Goal: Find specific page/section: Find specific page/section

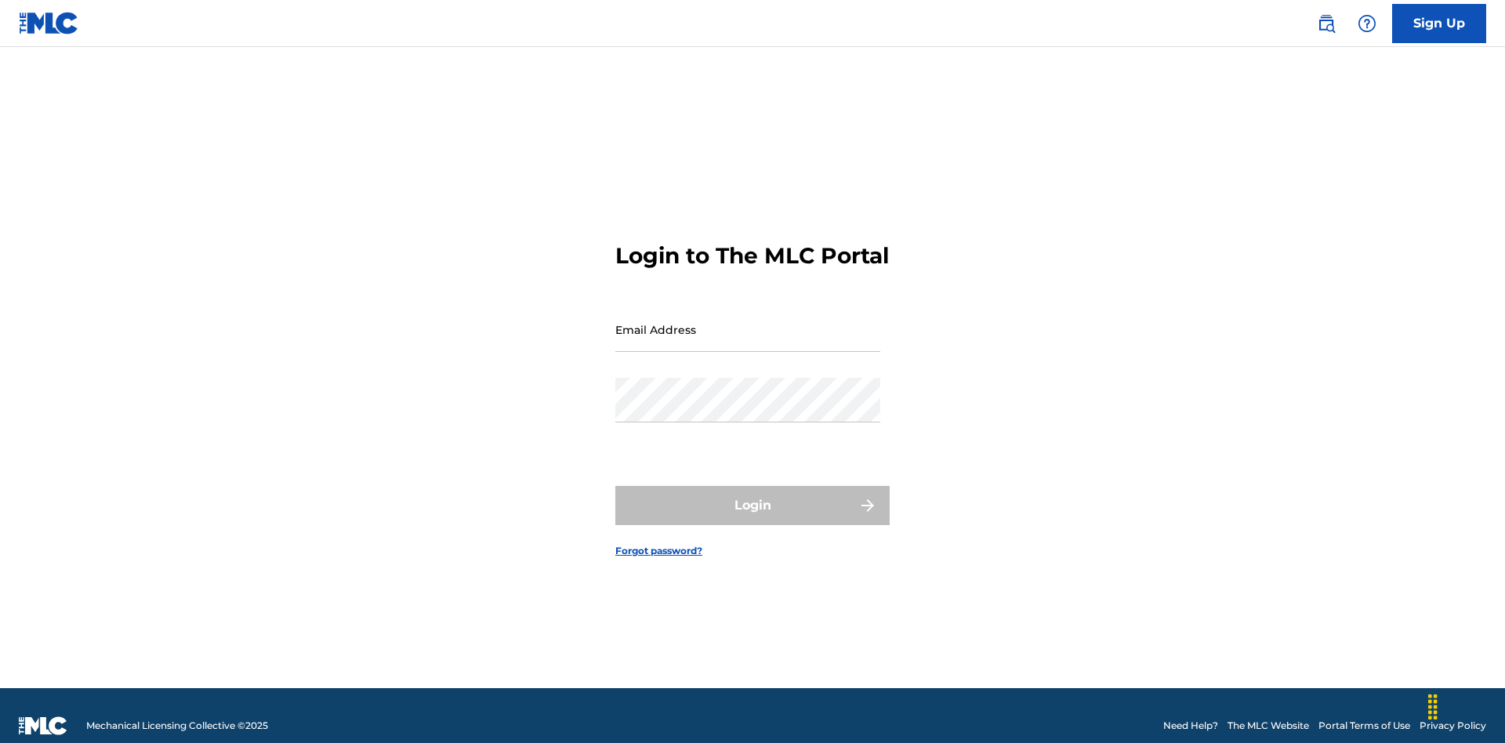
scroll to position [20, 0]
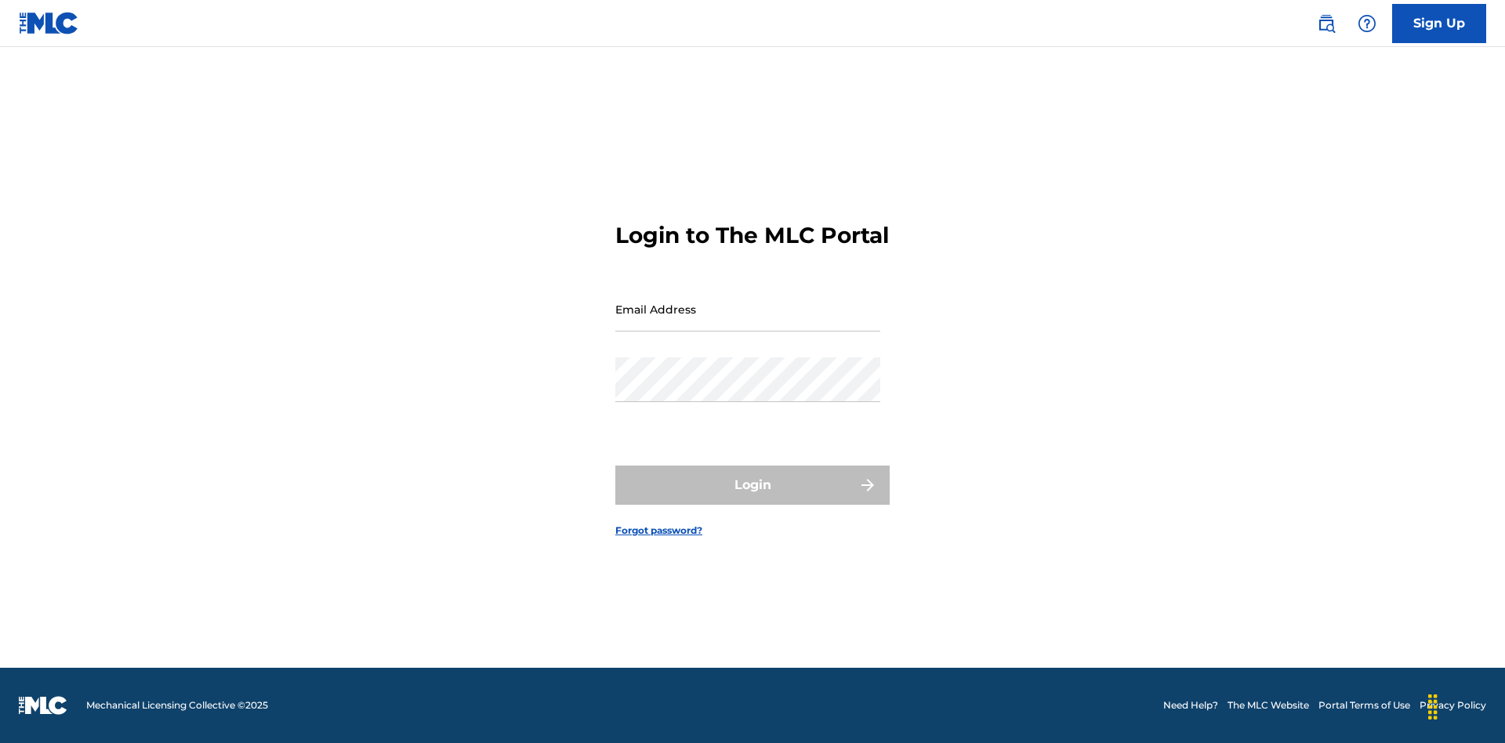
click at [748, 322] on input "Email Address" at bounding box center [747, 309] width 265 height 45
type input "[EMAIL_ADDRESS][DOMAIN_NAME]"
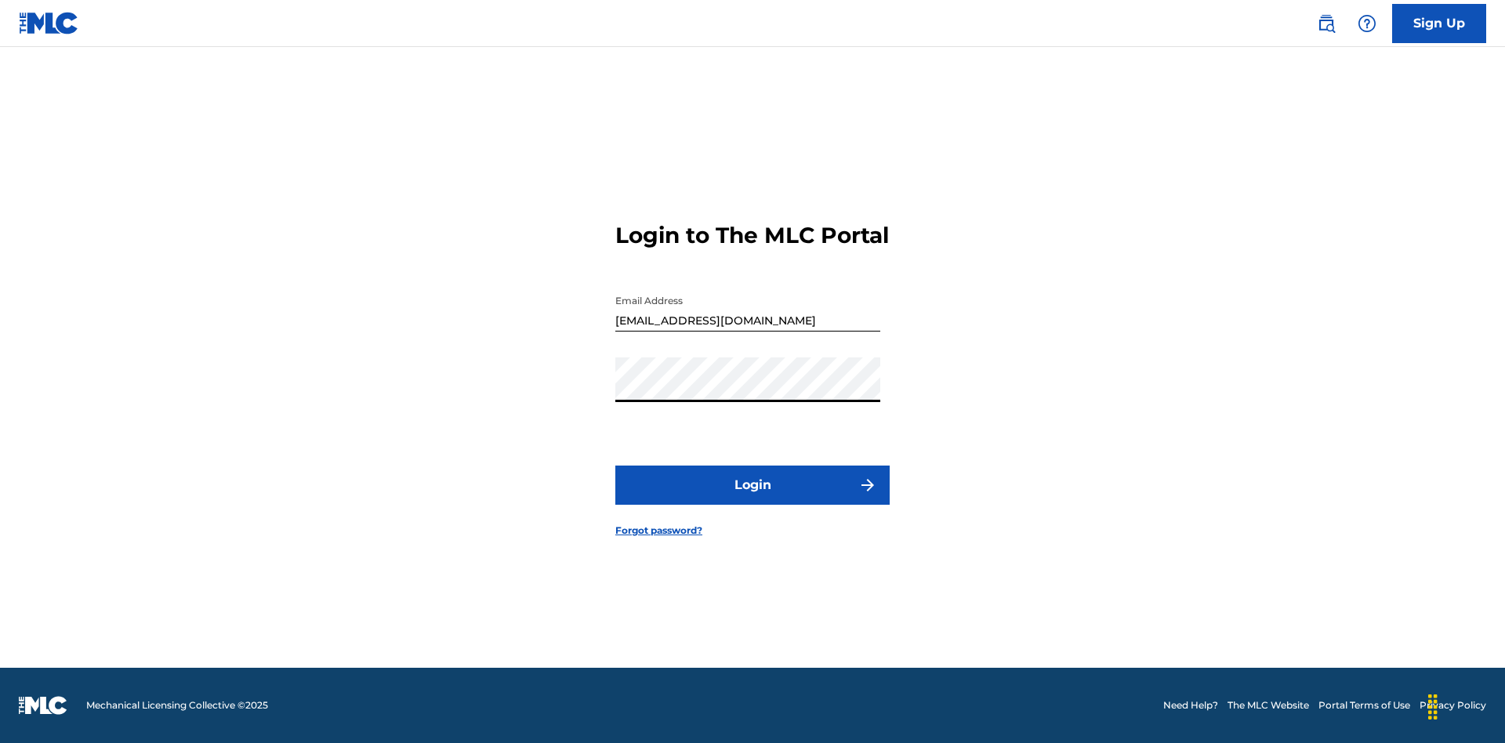
click at [752, 498] on button "Login" at bounding box center [752, 485] width 274 height 39
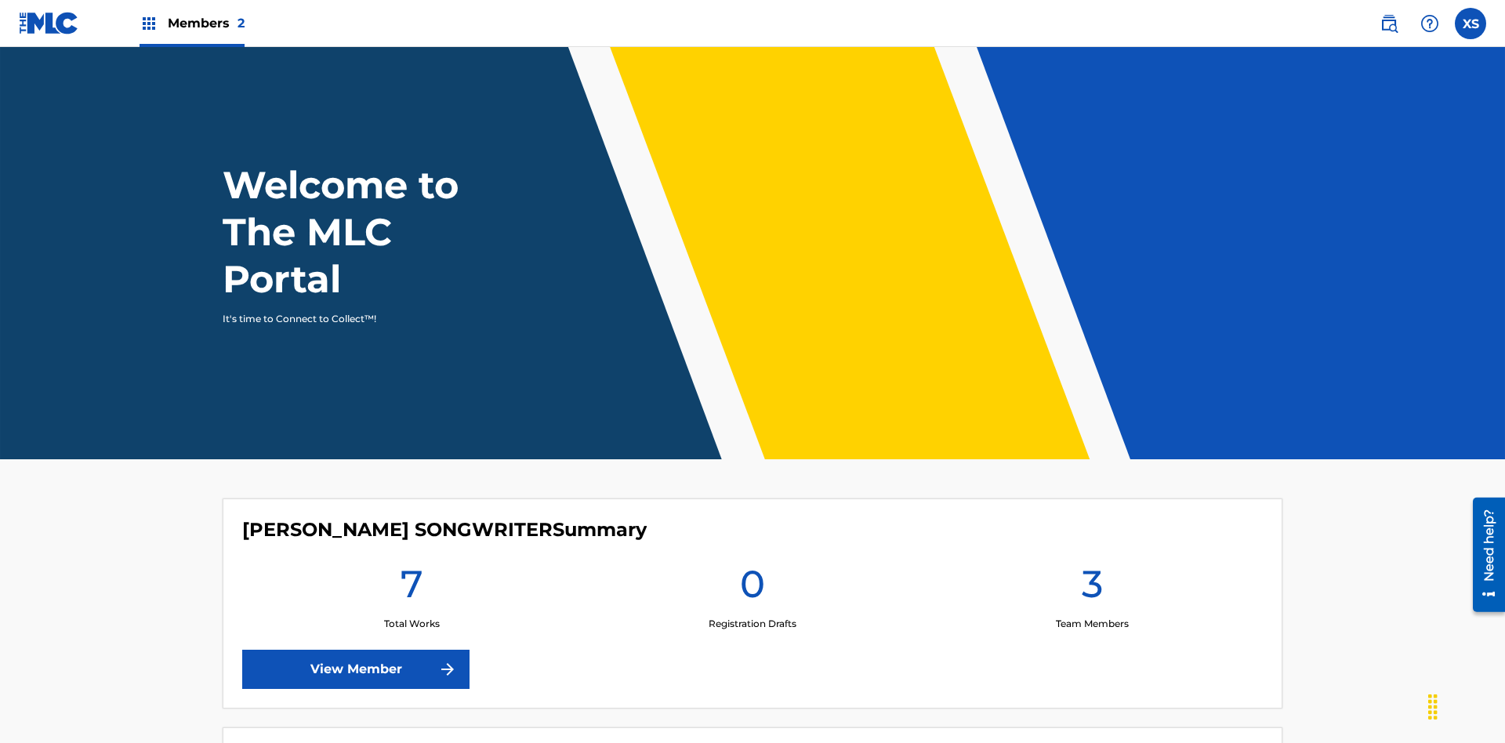
click at [191, 23] on span "Members 2" at bounding box center [206, 23] width 77 height 18
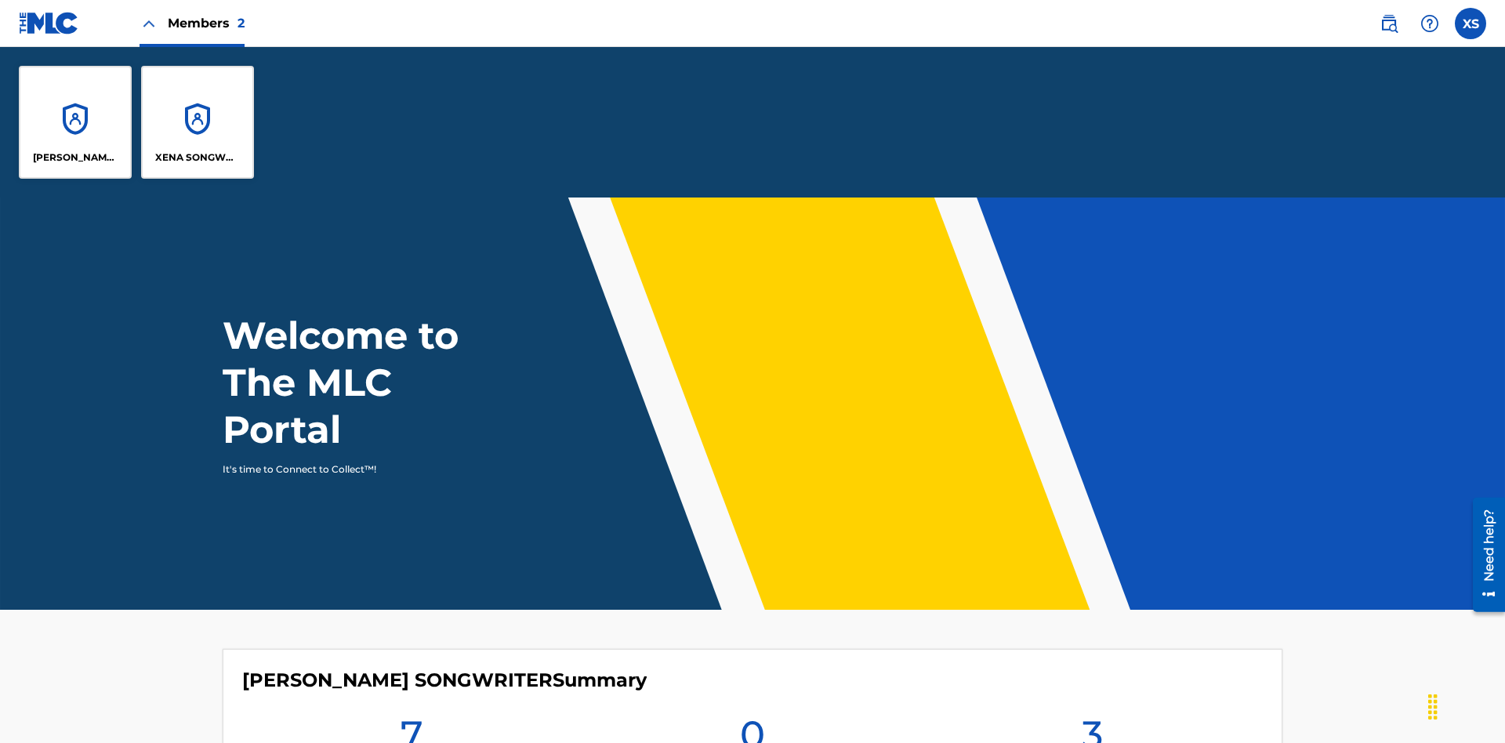
click at [75, 158] on p "[PERSON_NAME] SONGWRITER" at bounding box center [75, 157] width 85 height 14
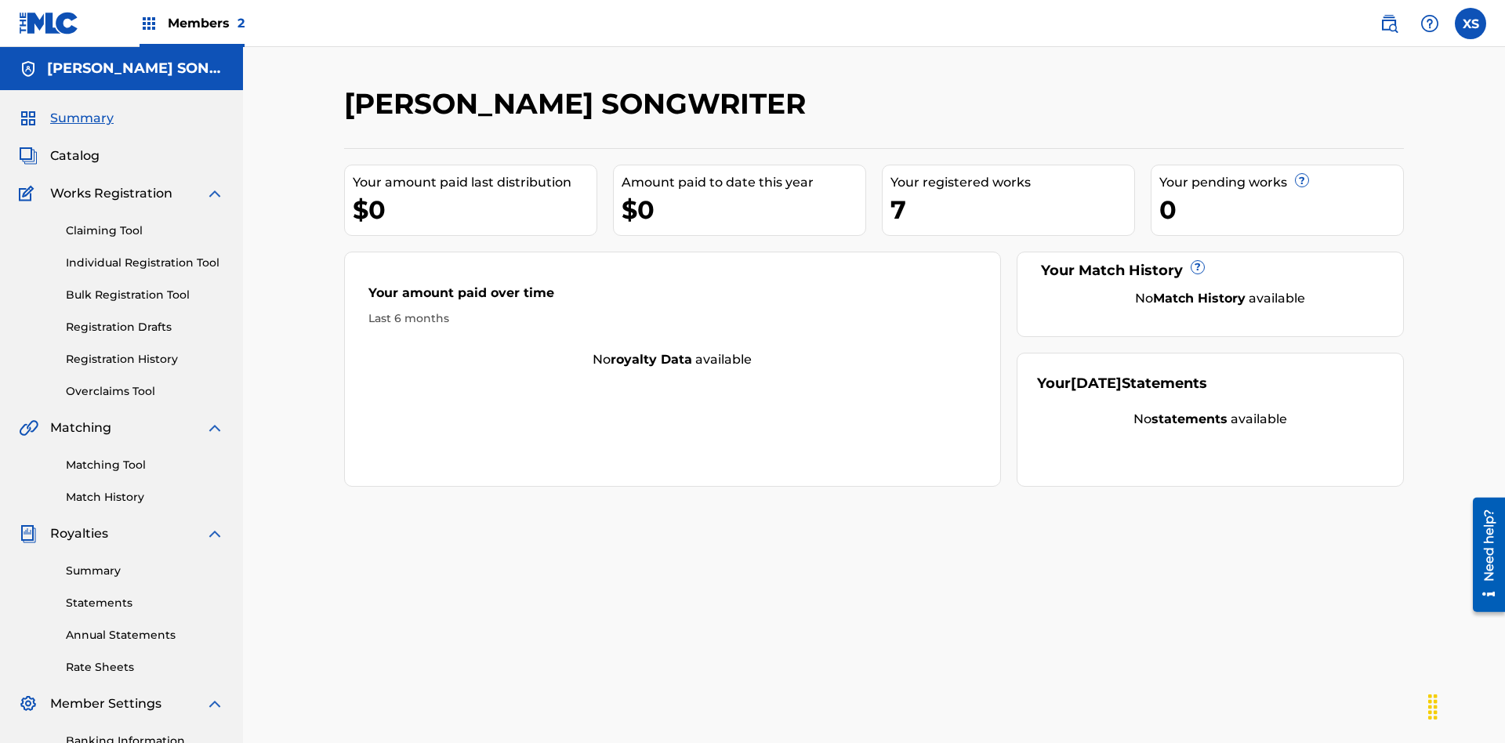
click at [74, 147] on span "Catalog" at bounding box center [74, 156] width 49 height 19
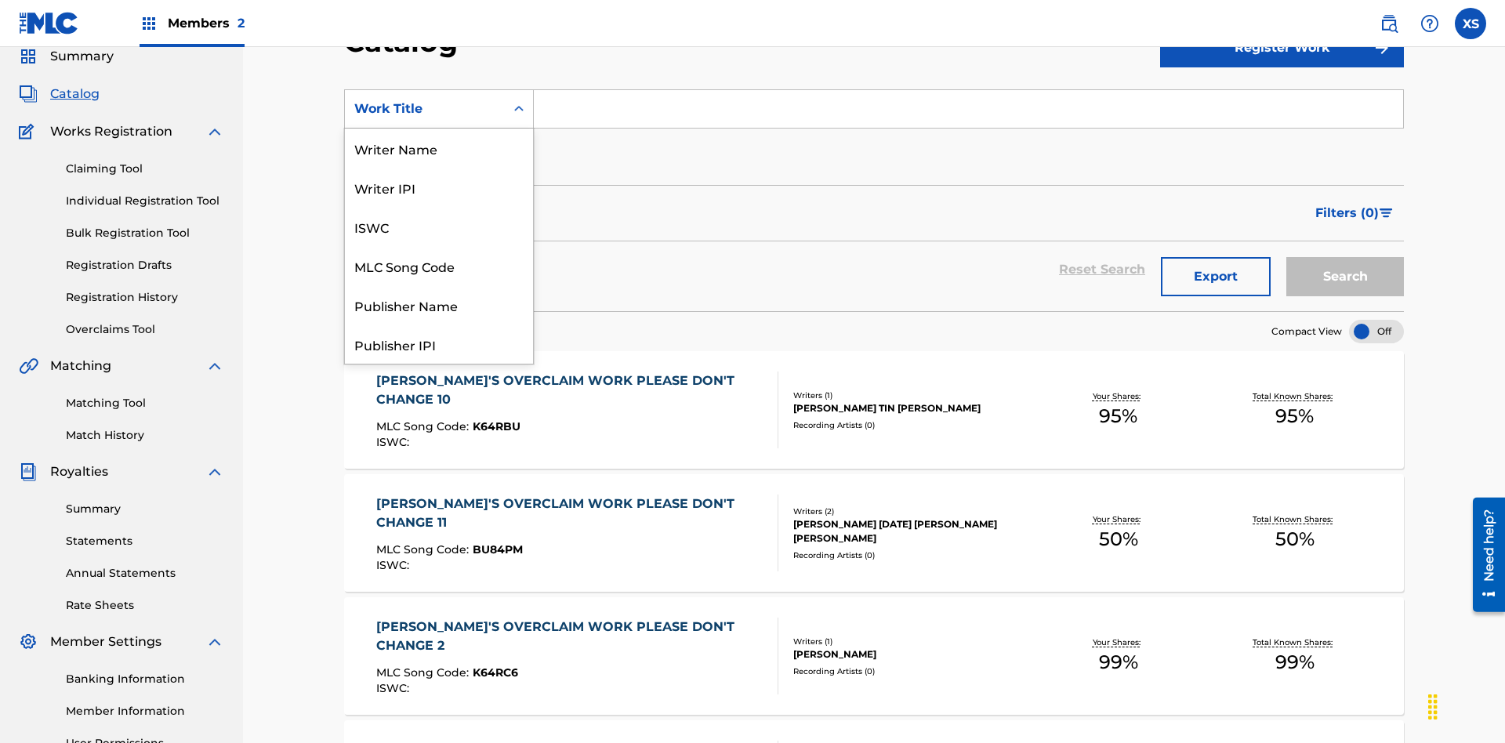
scroll to position [235, 0]
click at [439, 344] on div "Work Title" at bounding box center [439, 343] width 188 height 39
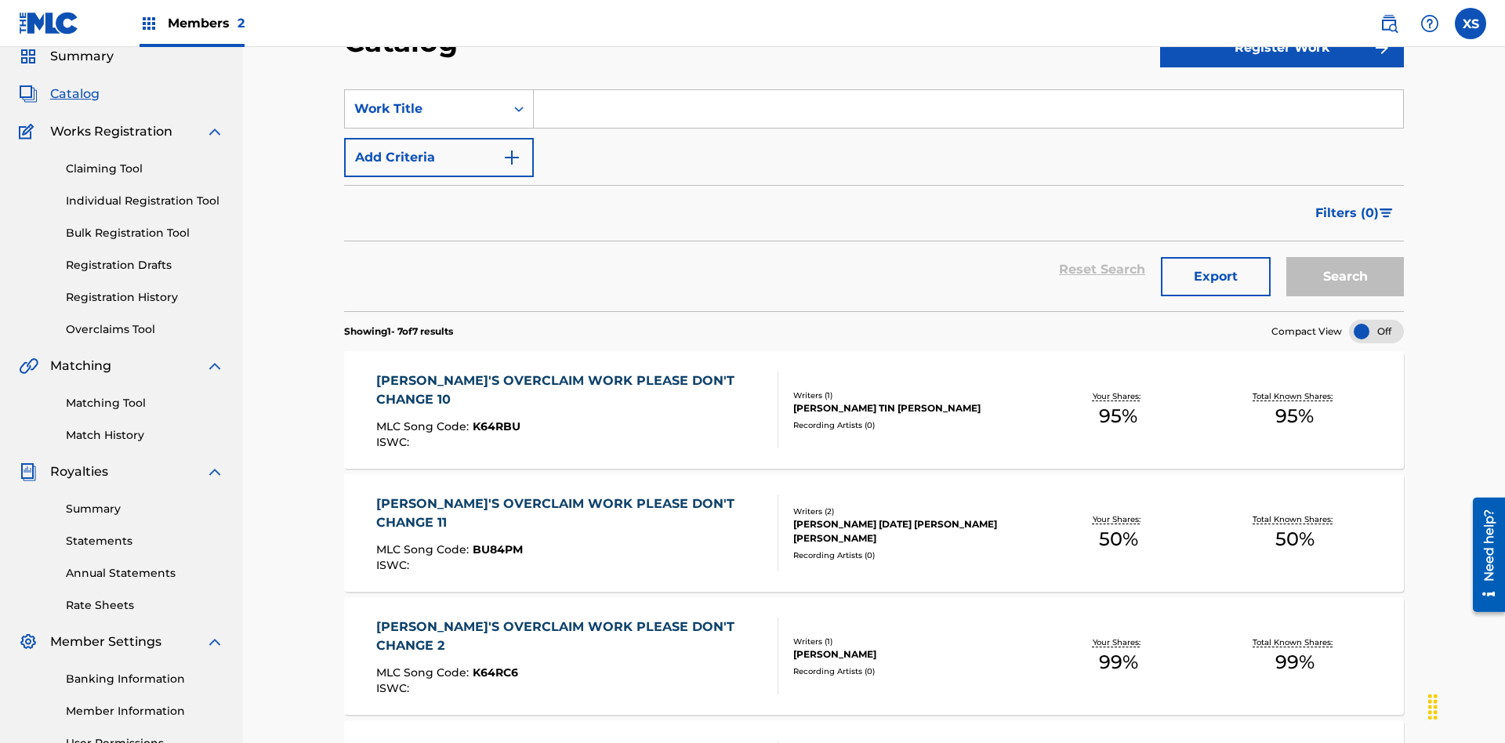
click at [968, 113] on input "Search Form" at bounding box center [968, 109] width 869 height 38
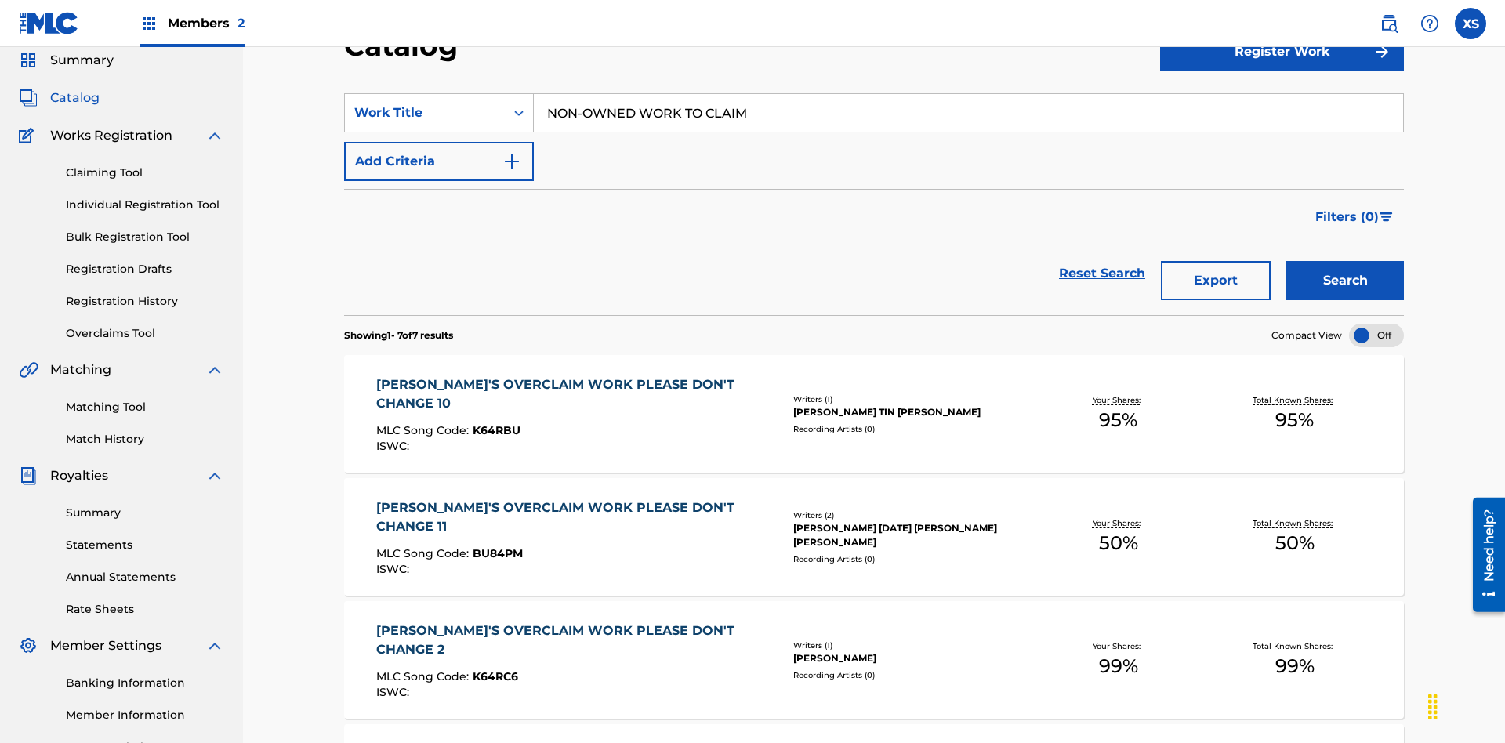
type input "NON-OWNED WORK TO CLAIM"
click at [1345, 261] on button "Search" at bounding box center [1345, 280] width 118 height 39
